Goal: Task Accomplishment & Management: Complete application form

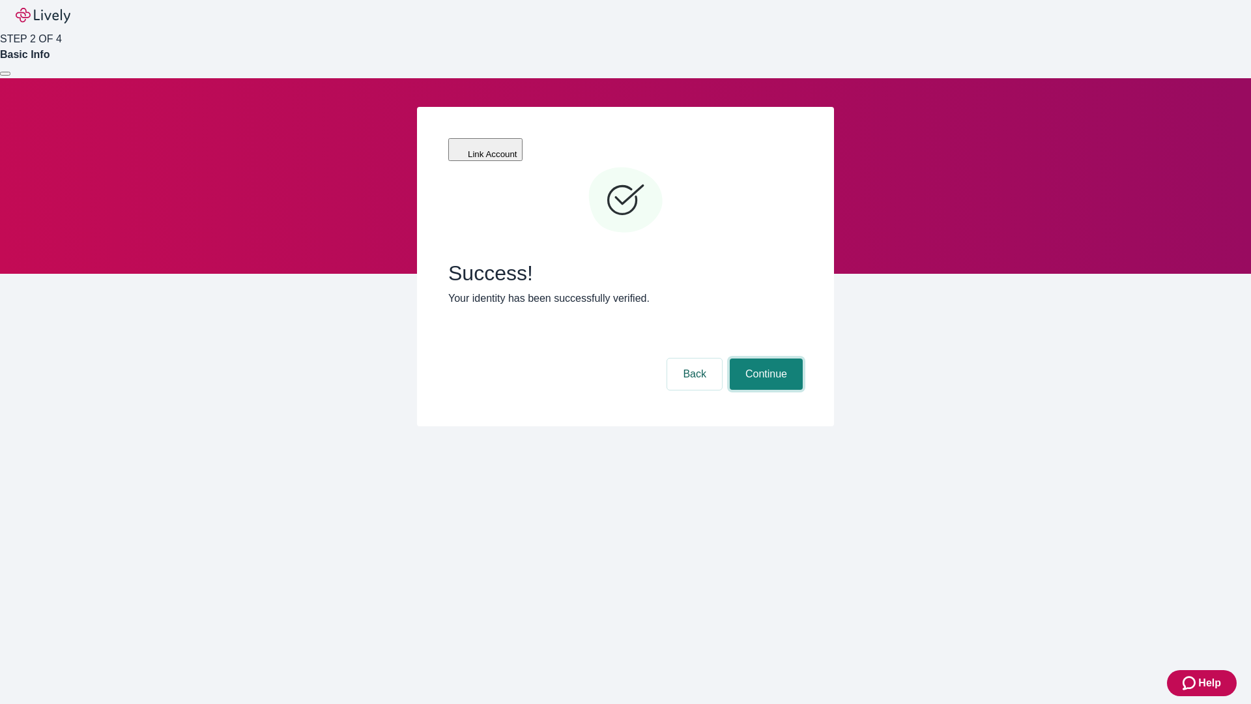
click at [765, 358] on button "Continue" at bounding box center [766, 373] width 73 height 31
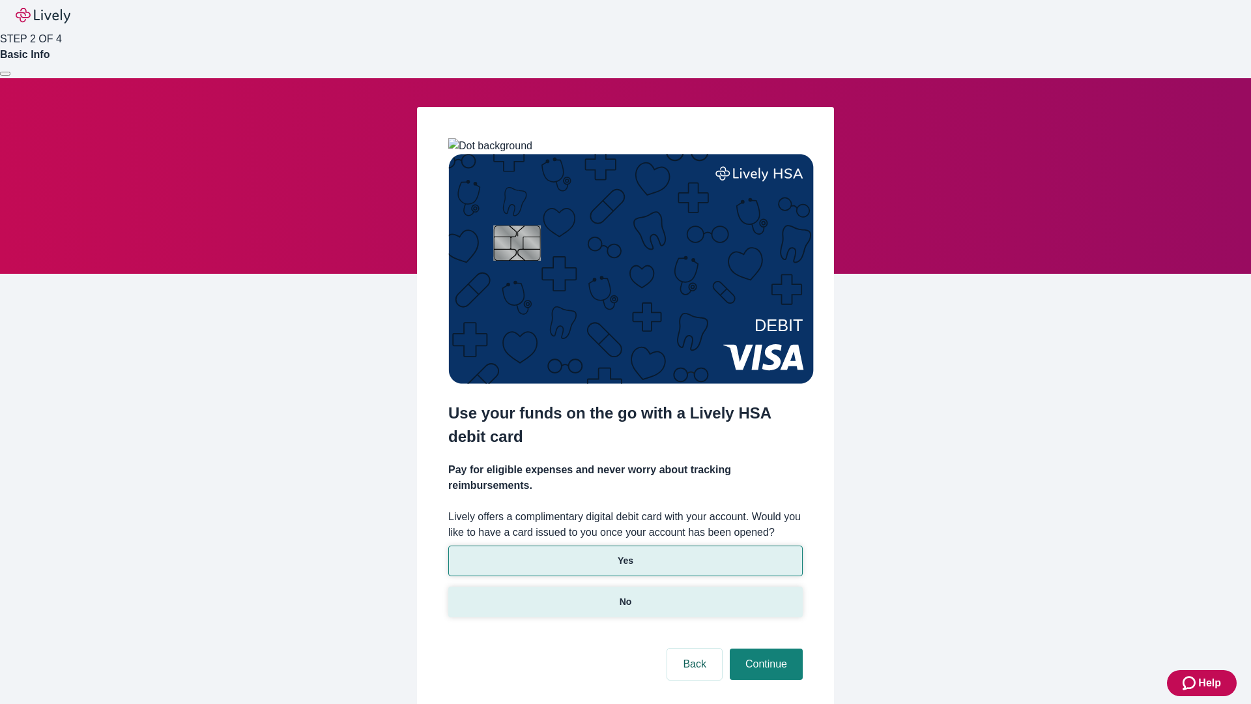
click at [625, 595] on p "No" at bounding box center [626, 602] width 12 height 14
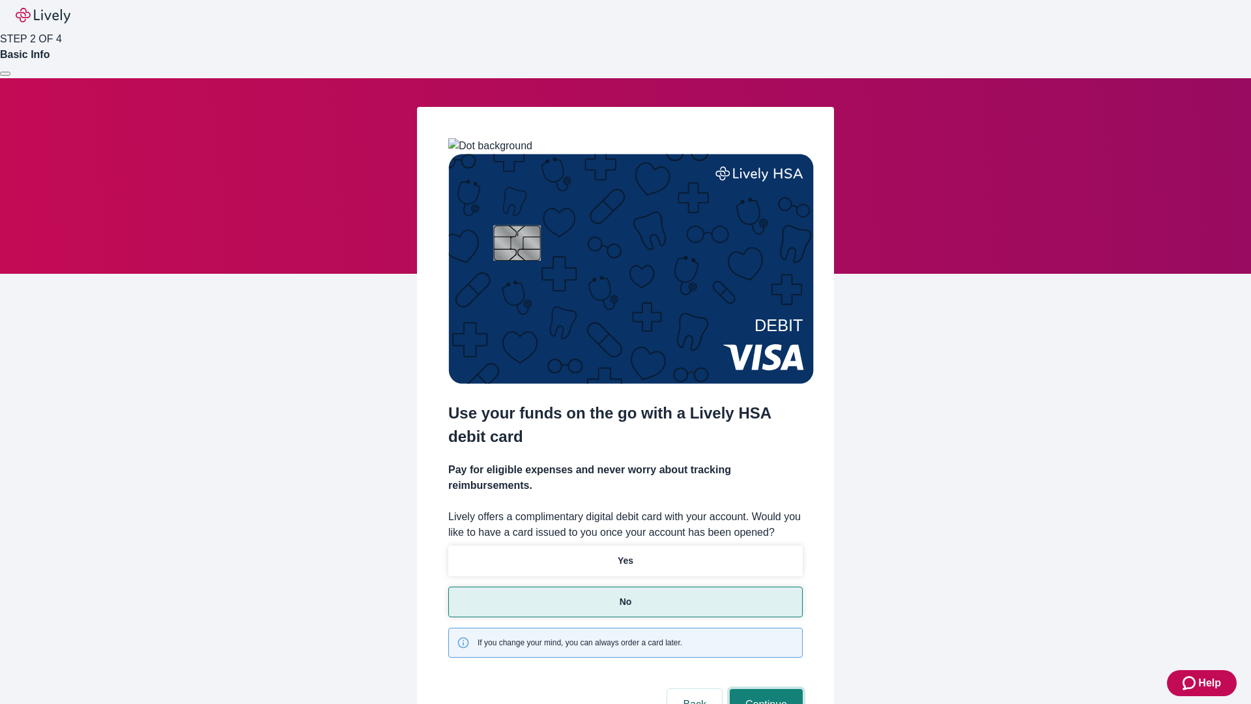
click at [765, 689] on button "Continue" at bounding box center [766, 704] width 73 height 31
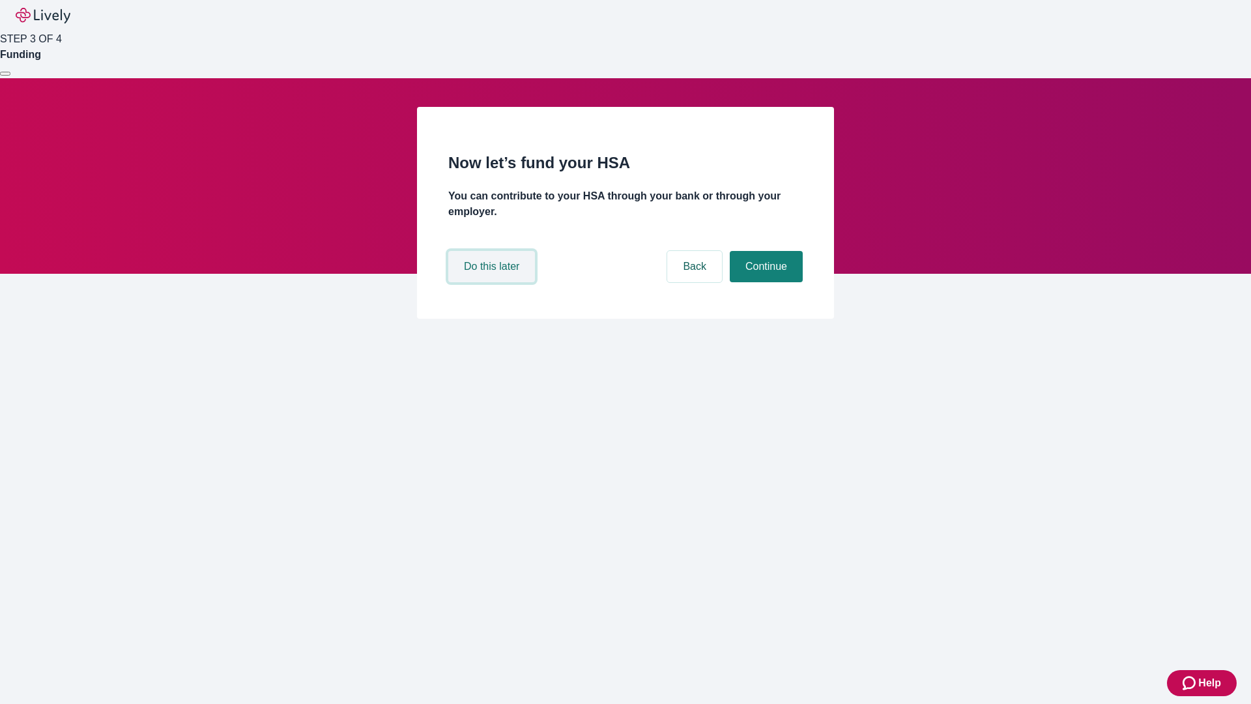
click at [493, 282] on button "Do this later" at bounding box center [491, 266] width 87 height 31
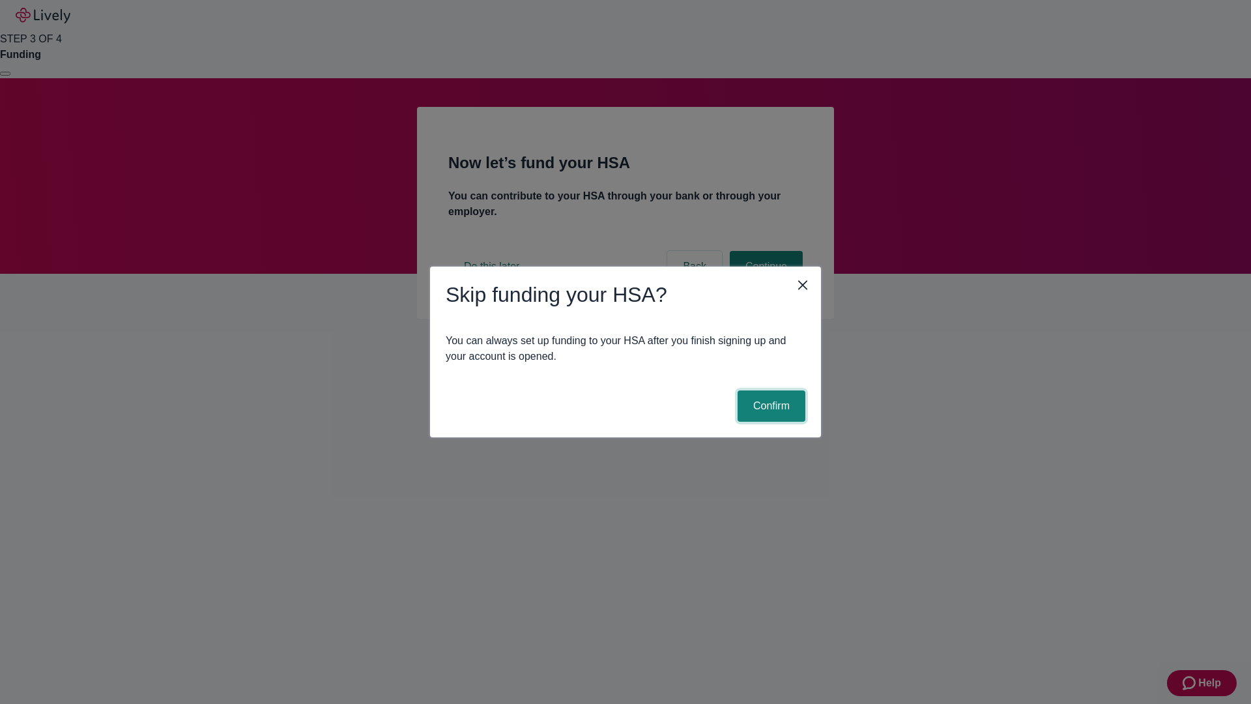
click at [770, 406] on button "Confirm" at bounding box center [772, 405] width 68 height 31
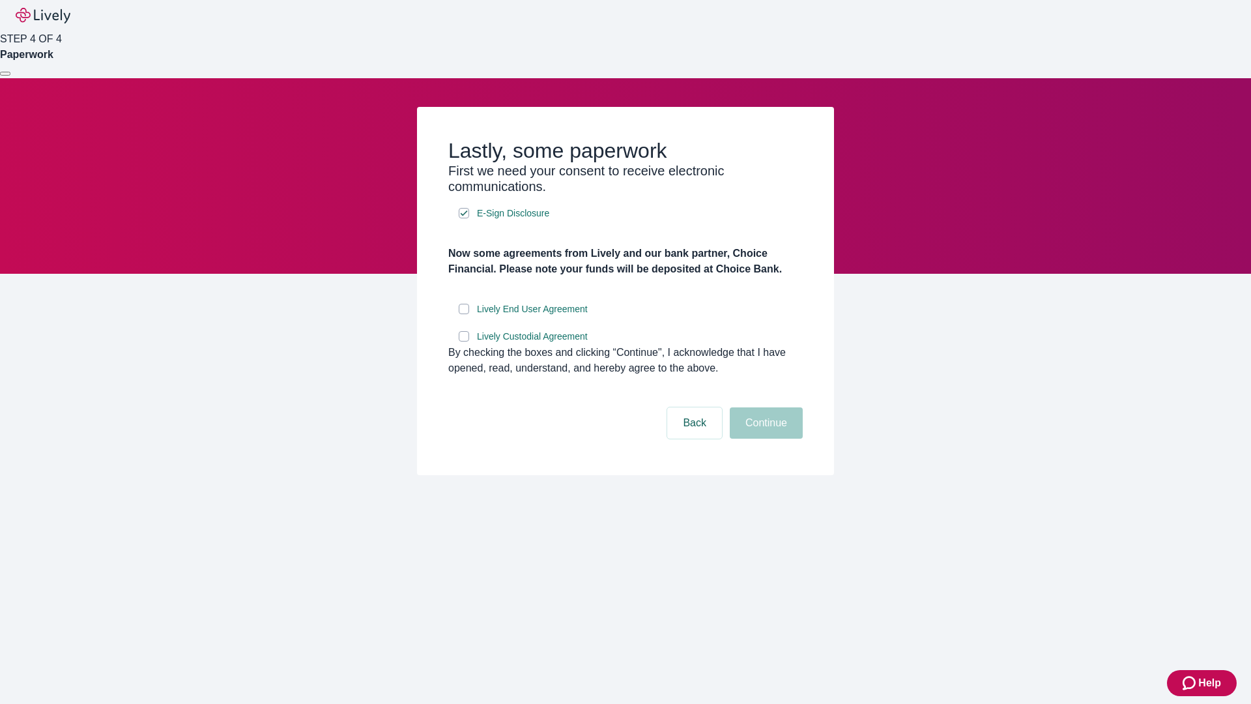
click at [464, 314] on input "Lively End User Agreement" at bounding box center [464, 309] width 10 height 10
checkbox input "true"
click at [464, 342] on input "Lively Custodial Agreement" at bounding box center [464, 336] width 10 height 10
checkbox input "true"
click at [765, 439] on button "Continue" at bounding box center [766, 422] width 73 height 31
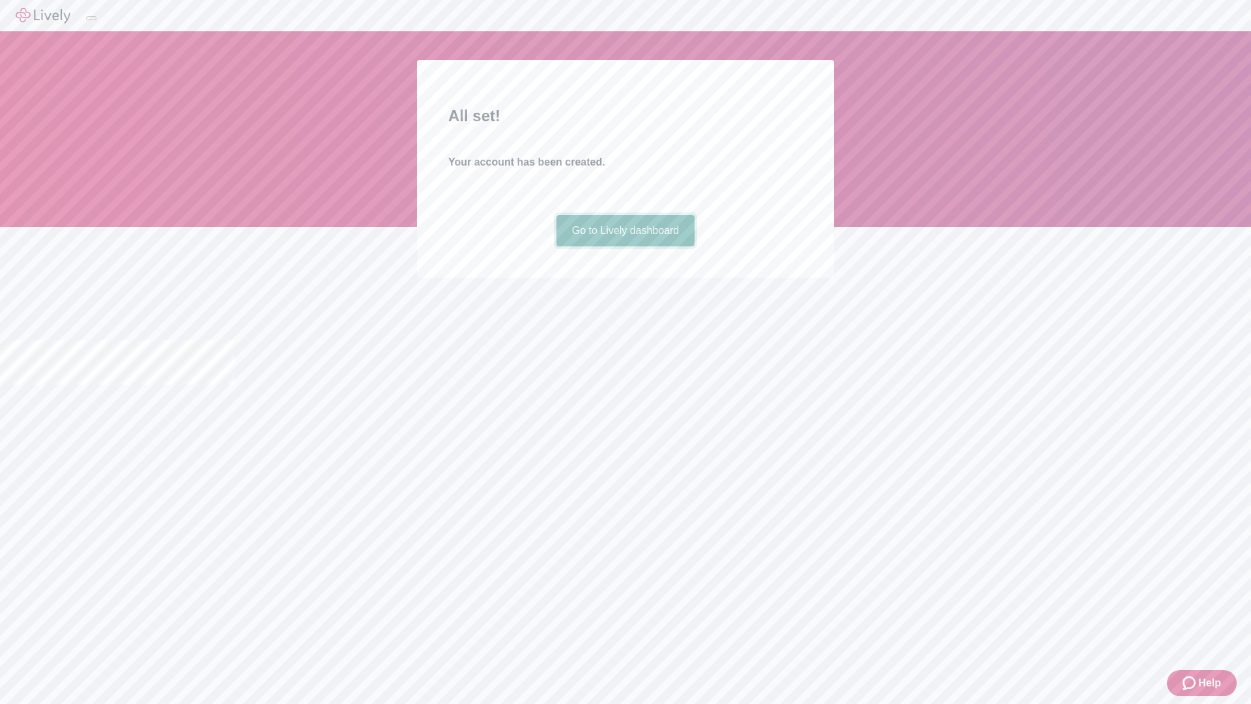
click at [625, 246] on link "Go to Lively dashboard" at bounding box center [626, 230] width 139 height 31
